Goal: Information Seeking & Learning: Learn about a topic

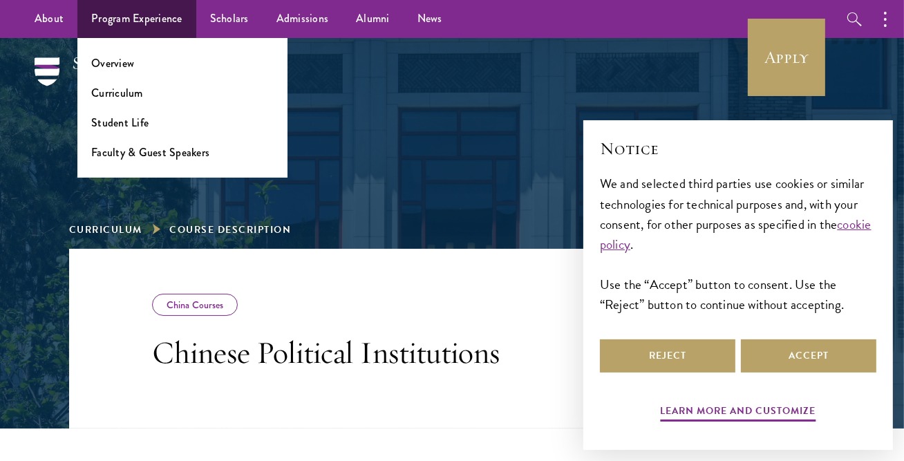
click at [177, 161] on ul "Overview Curriculum Student Life Faculty & Guest Speakers" at bounding box center [182, 108] width 210 height 140
click at [169, 151] on link "Faculty & Guest Speakers" at bounding box center [150, 152] width 118 height 16
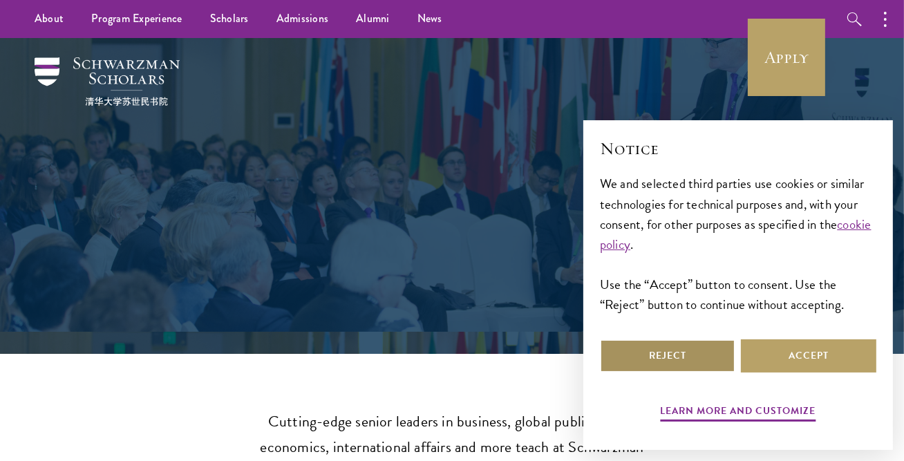
click at [716, 341] on button "Reject" at bounding box center [667, 355] width 135 height 33
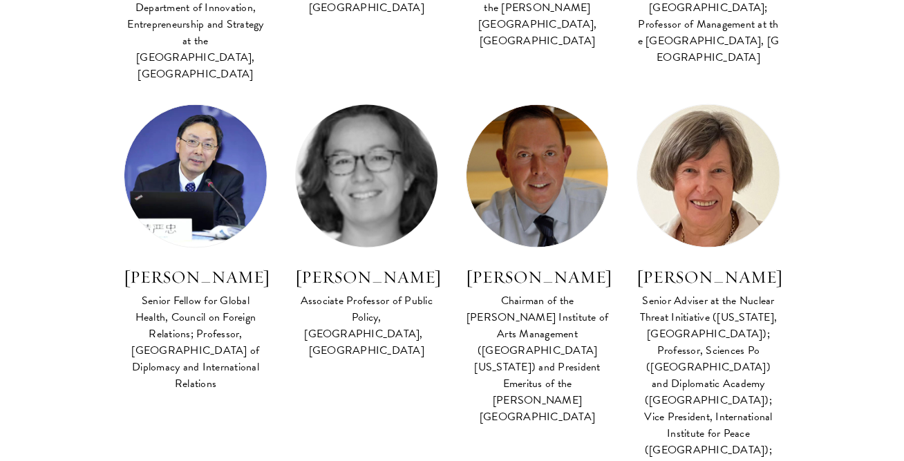
scroll to position [1939, 0]
click at [373, 265] on h3 "Emily Jones" at bounding box center [366, 277] width 143 height 24
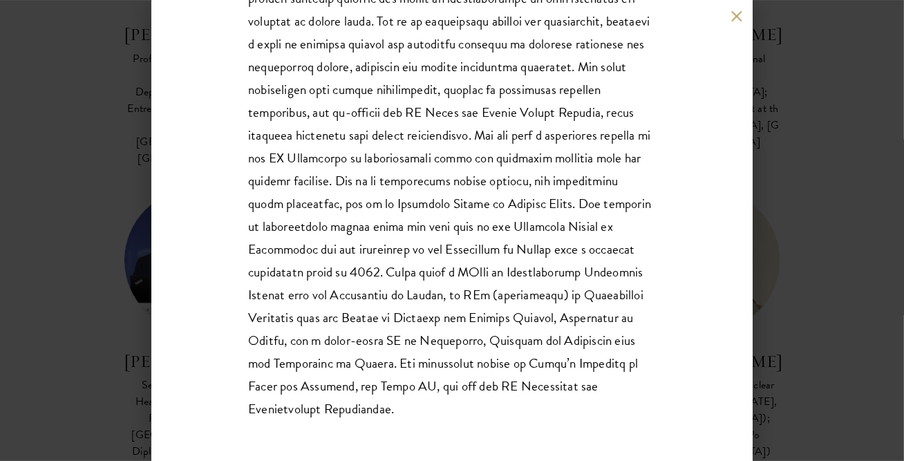
scroll to position [1783, 0]
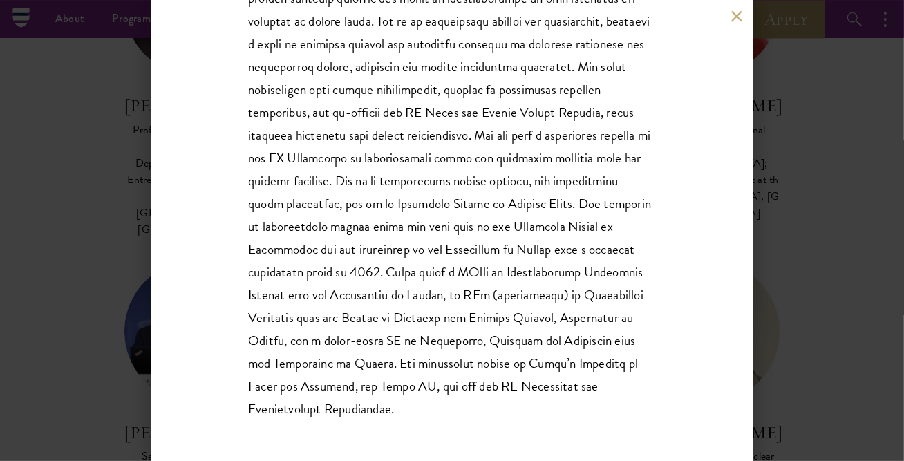
click at [105, 265] on div "Emily Jones Associate Professor of Public Policy, Blavatnik School of Governmen…" at bounding box center [452, 230] width 904 height 461
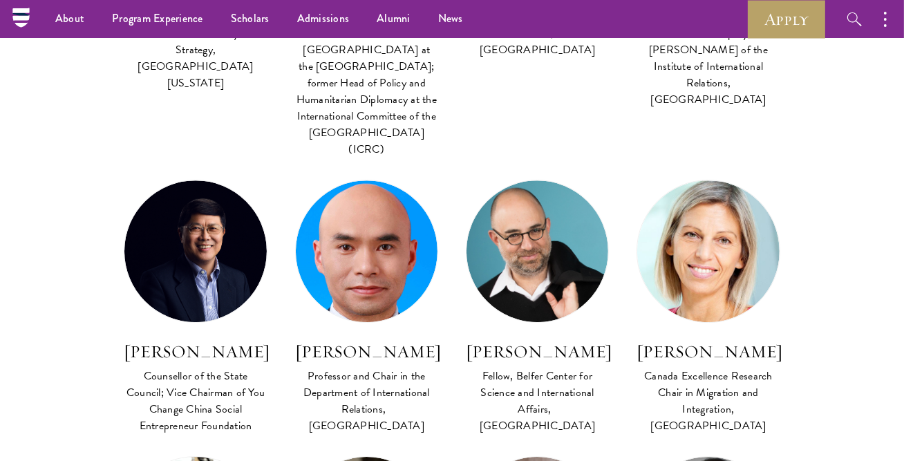
scroll to position [4165, 0]
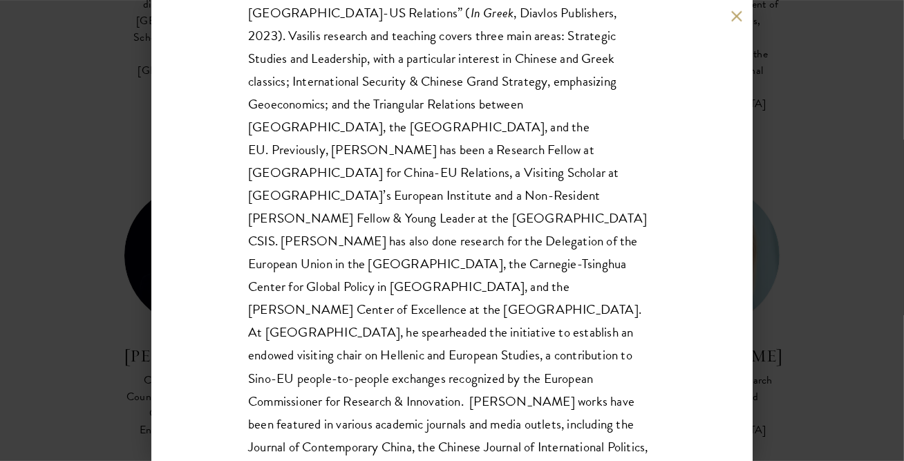
scroll to position [552, 0]
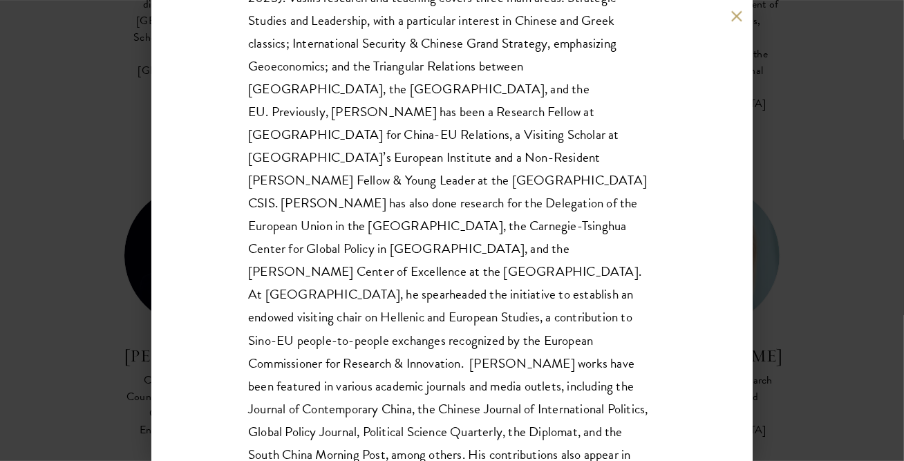
click at [88, 231] on div "Vasilis Trigkas Visiting Assistant Professor, Schwarzman College, Tsinghua Univ…" at bounding box center [452, 230] width 904 height 461
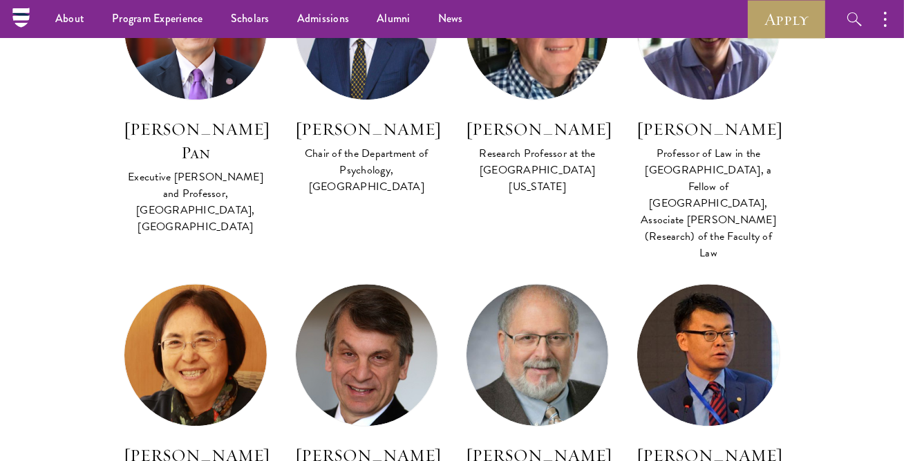
scroll to position [3030, 0]
